Goal: Information Seeking & Learning: Find contact information

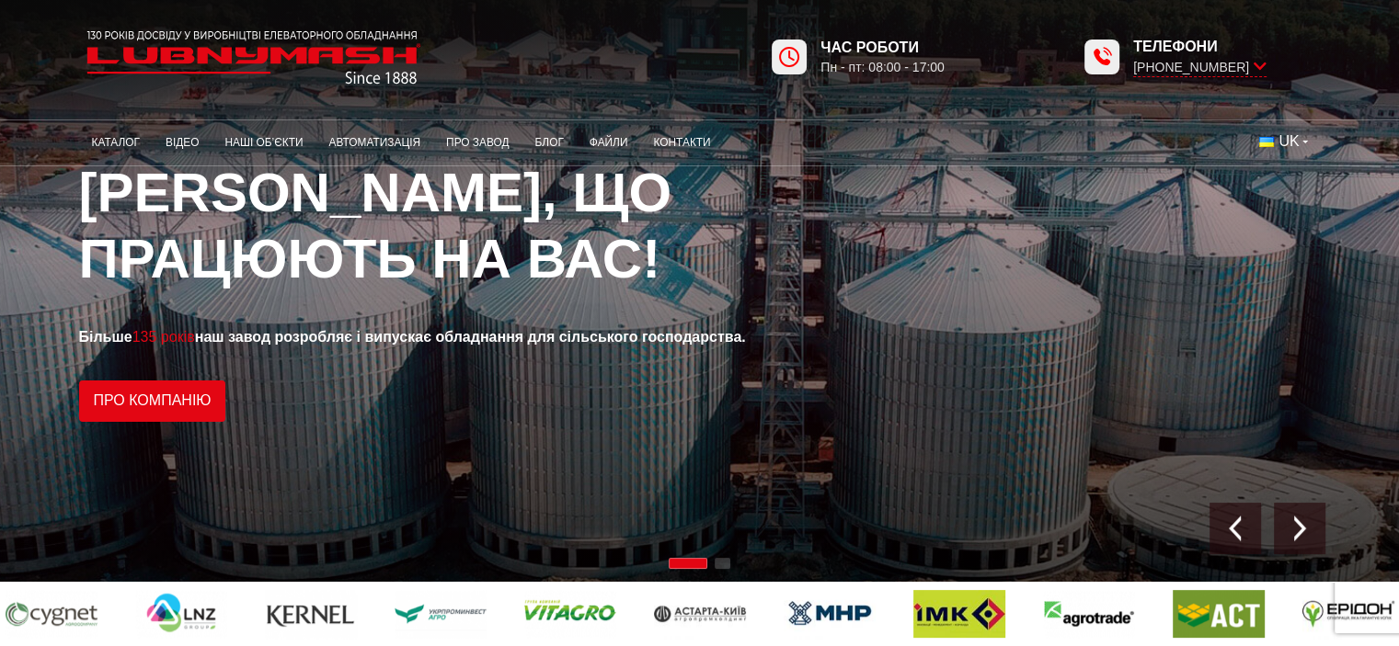
click at [2, 35] on div "Час роботи Пн - пт: 08:00 - 17:00 Телефони [PHONE_NUMBER]" at bounding box center [699, 46] width 1399 height 92
click at [677, 144] on link "Контакти" at bounding box center [681, 143] width 83 height 36
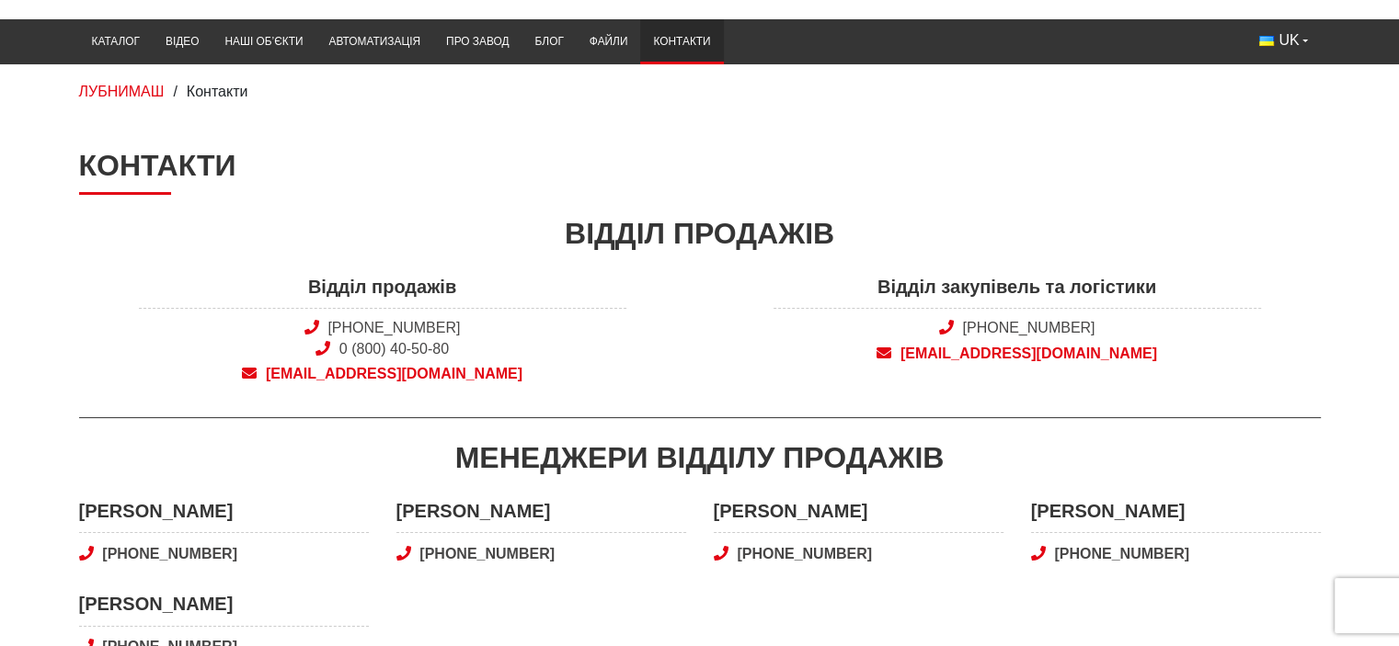
scroll to position [184, 0]
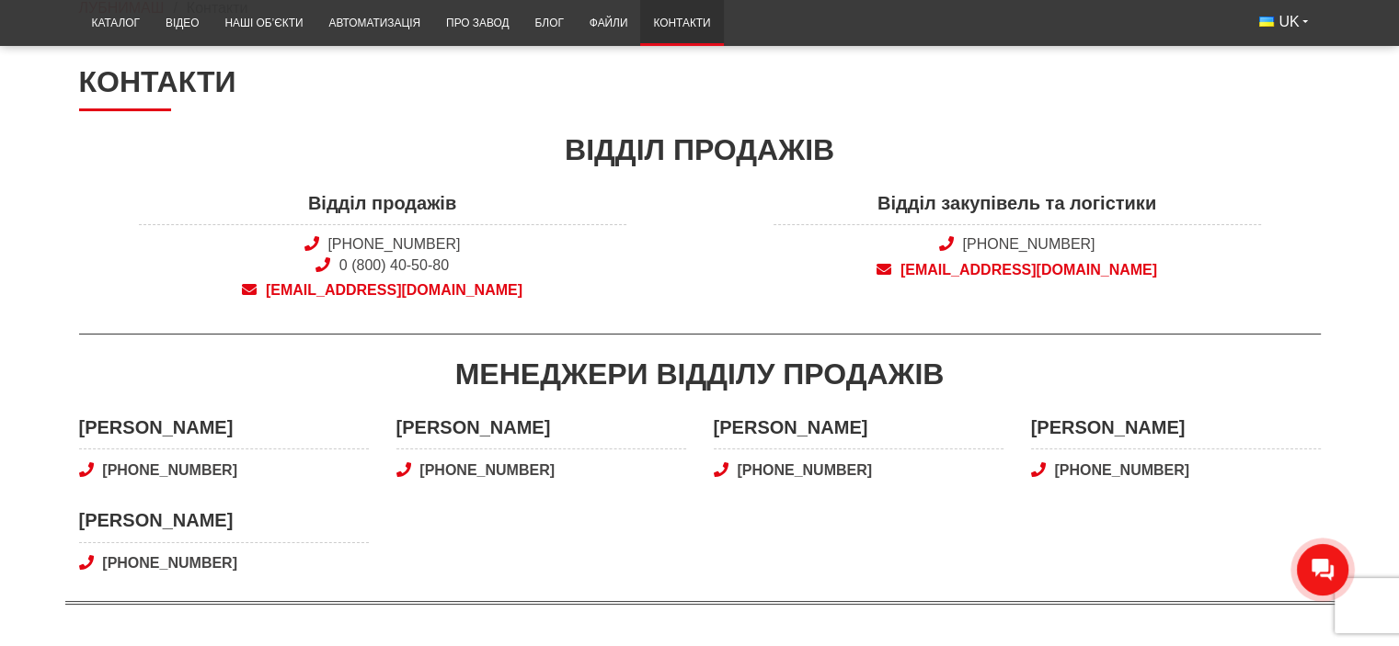
drag, startPoint x: 1111, startPoint y: 239, endPoint x: 956, endPoint y: 246, distance: 154.7
click at [969, 236] on span "[PHONE_NUMBER]" at bounding box center [1016, 245] width 487 height 20
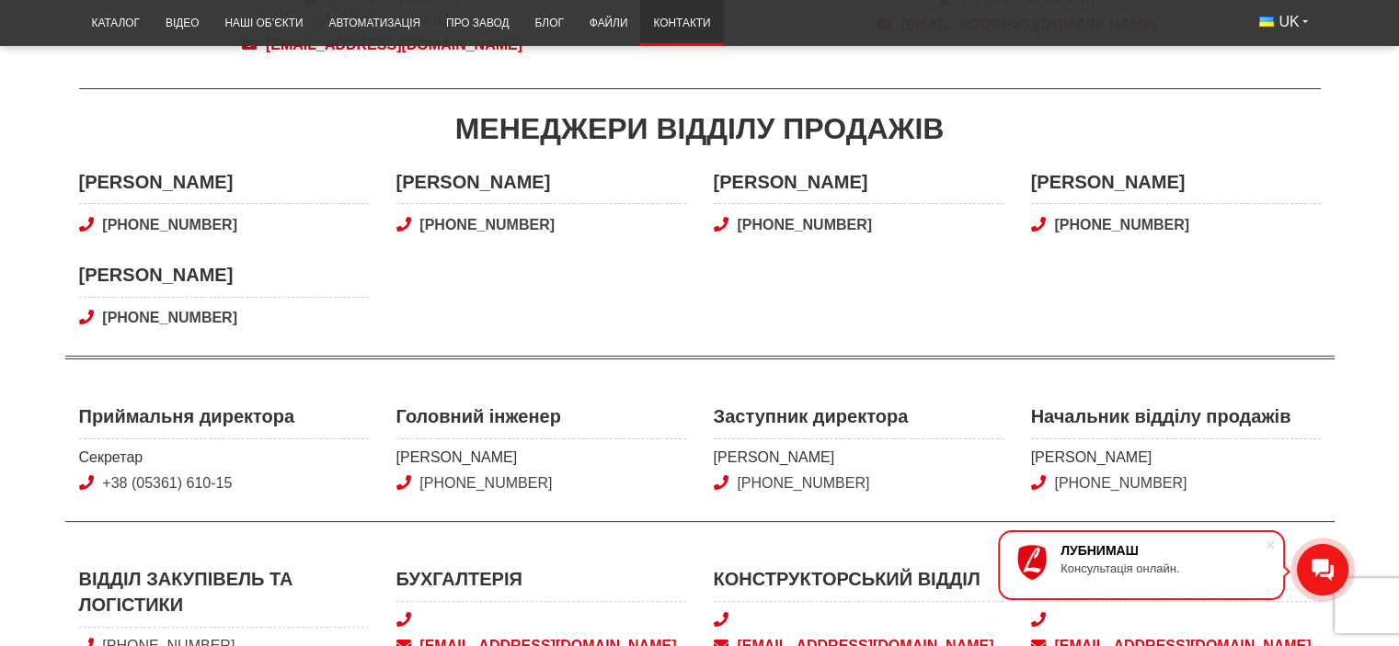
scroll to position [429, 0]
click at [5, 216] on main "Контакти Відділ продажів Відділ продажів [PHONE_NUMBER] 0 (800) 40-50-80 [EMAIL…" at bounding box center [699, 557] width 1399 height 1475
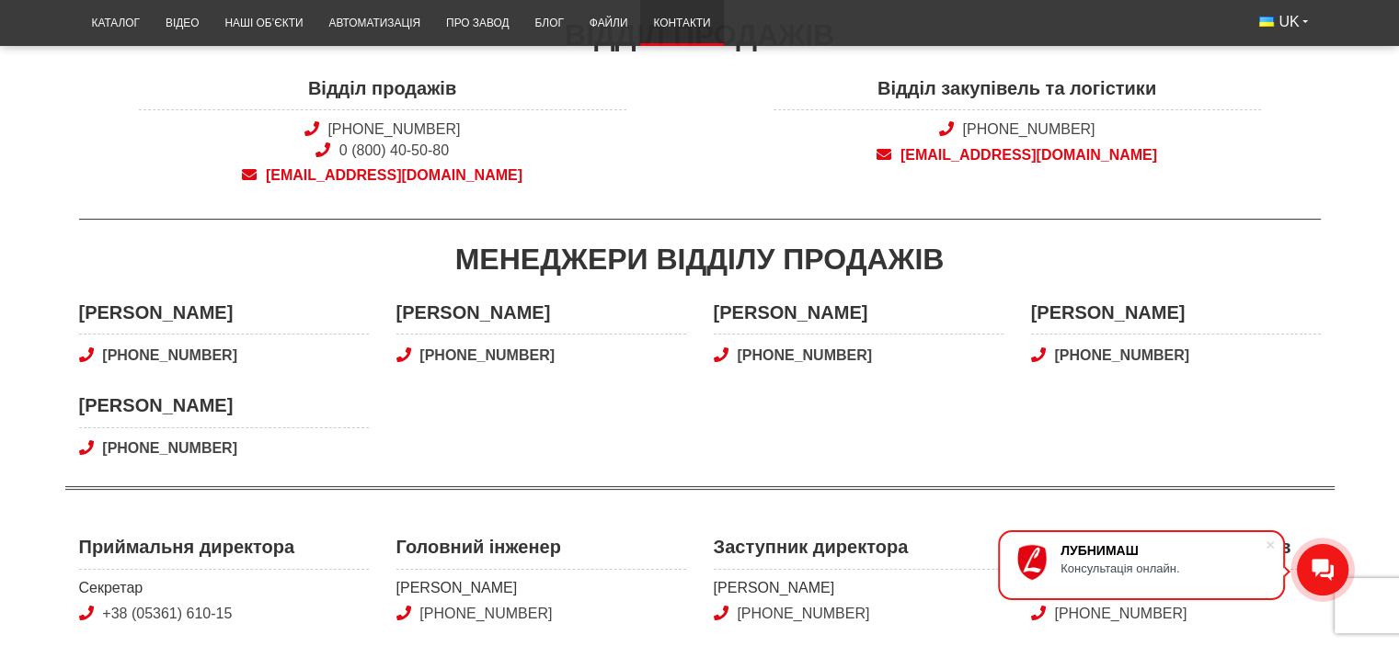
scroll to position [122, 0]
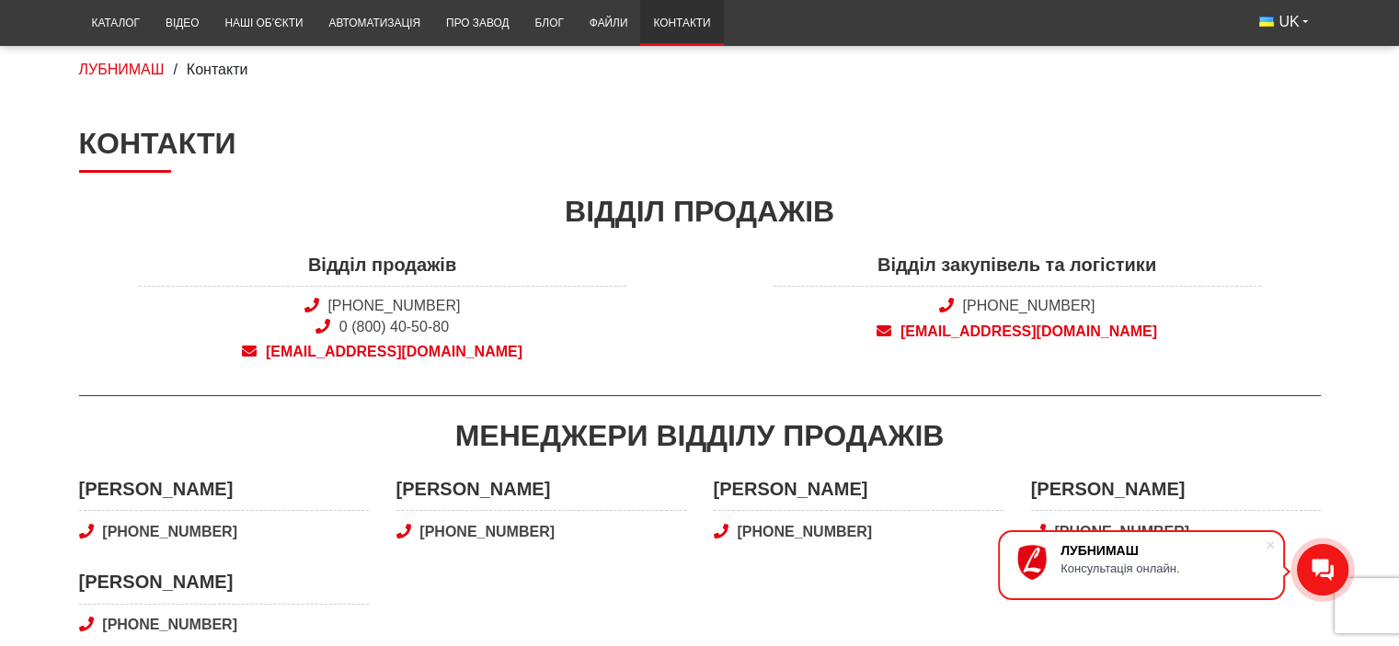
click at [1238, 260] on span "Відділ закупівель та логістики" at bounding box center [1016, 270] width 487 height 36
click at [1243, 191] on div "Відділ продажів" at bounding box center [699, 211] width 1241 height 41
click at [1272, 549] on span at bounding box center [1270, 545] width 18 height 18
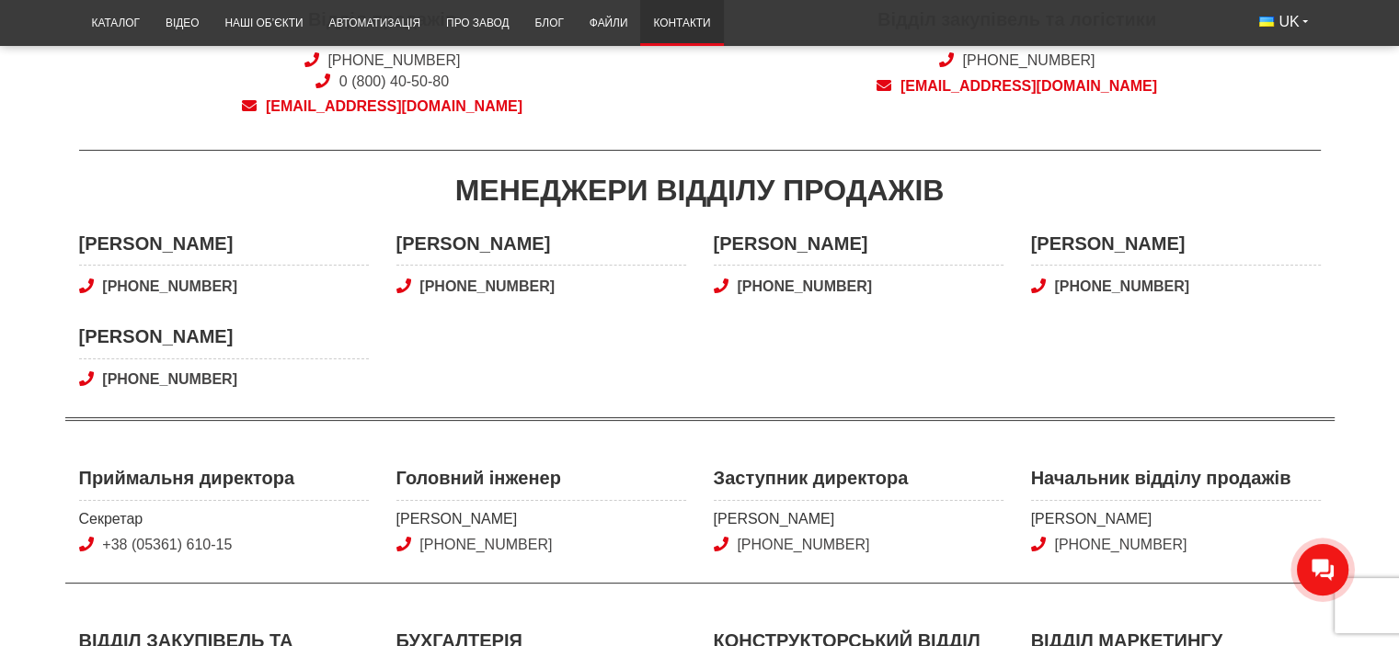
click at [1135, 201] on div "Менеджери відділу продажів" at bounding box center [699, 190] width 1241 height 41
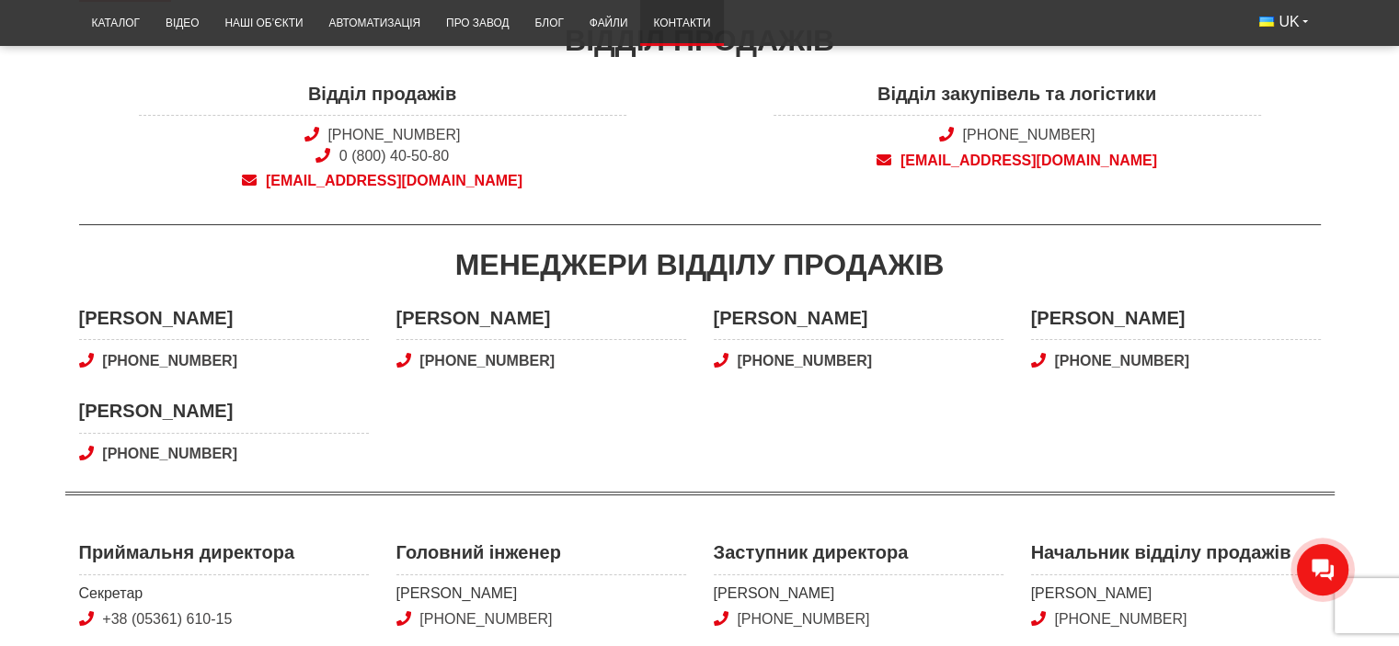
scroll to position [184, 0]
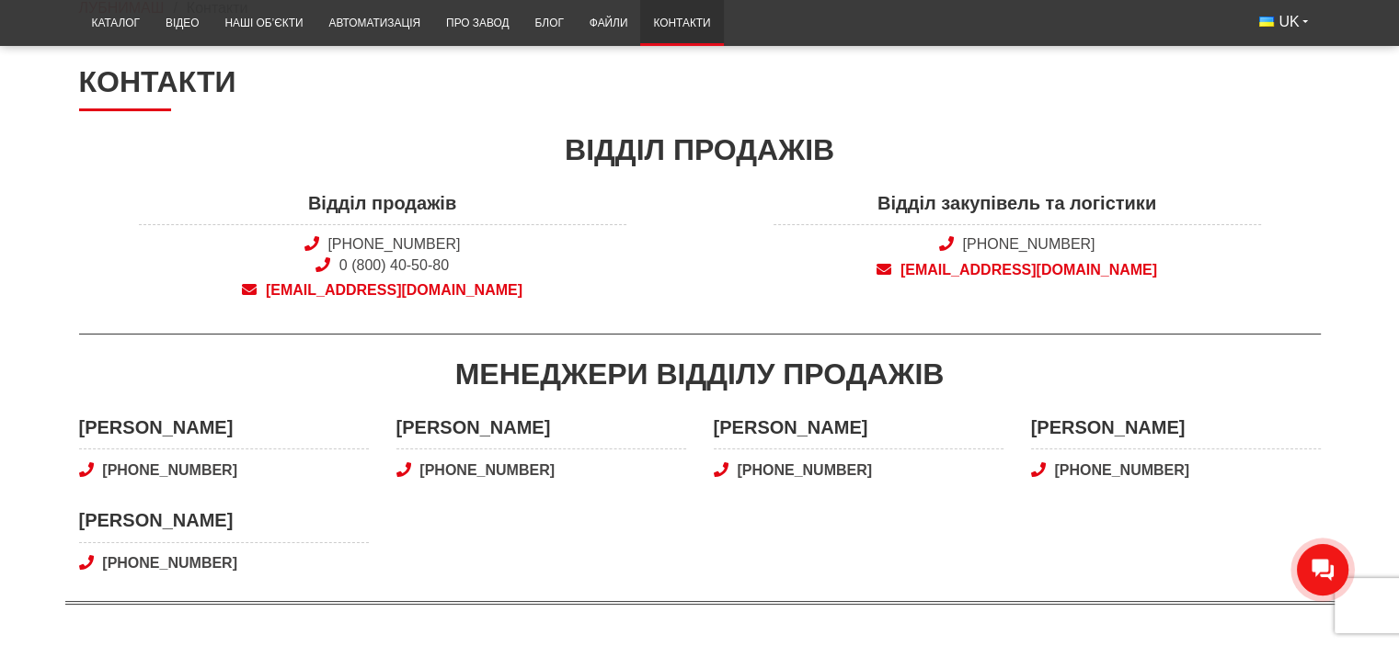
click at [860, 172] on div "Відділ продажів Відділ продажів +38 (050) 308-41-99 0 (800) 40-50-80 sales@lubn…" at bounding box center [699, 232] width 1241 height 205
